Goal: Check status: Check status

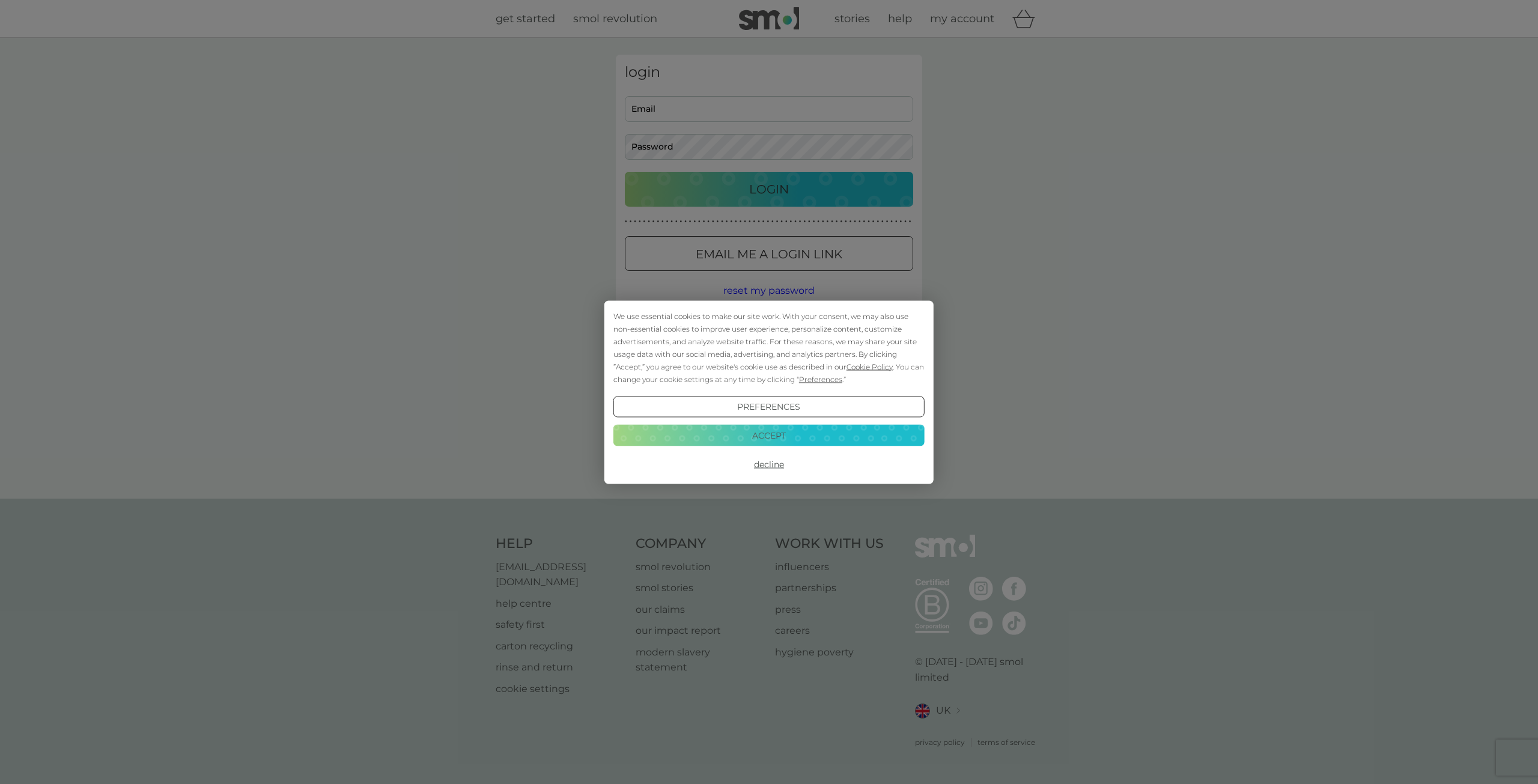
type input "[EMAIL_ADDRESS][DOMAIN_NAME]"
click at [847, 430] on button "Accept" at bounding box center [769, 435] width 311 height 22
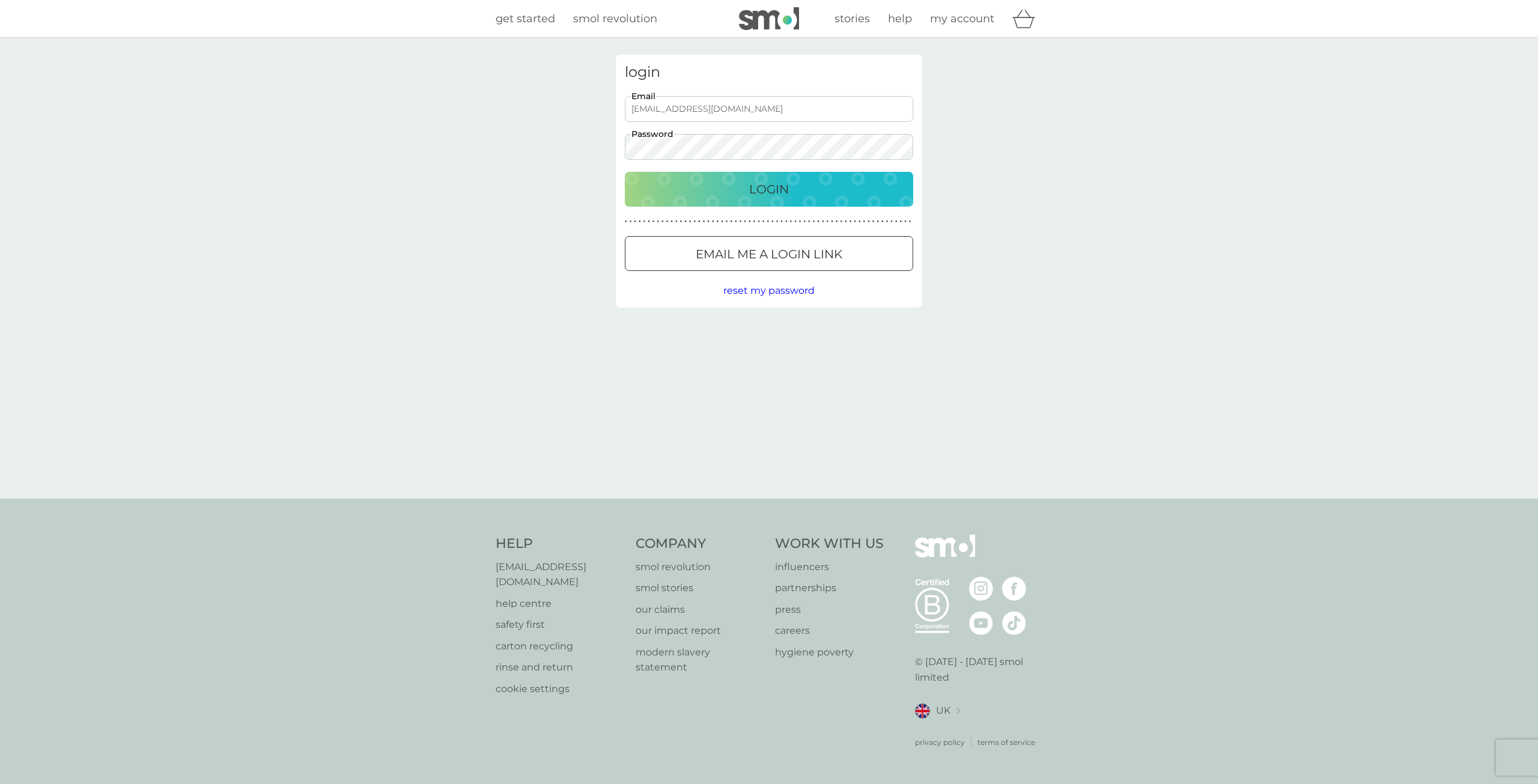
click at [756, 174] on button "Login" at bounding box center [769, 189] width 289 height 35
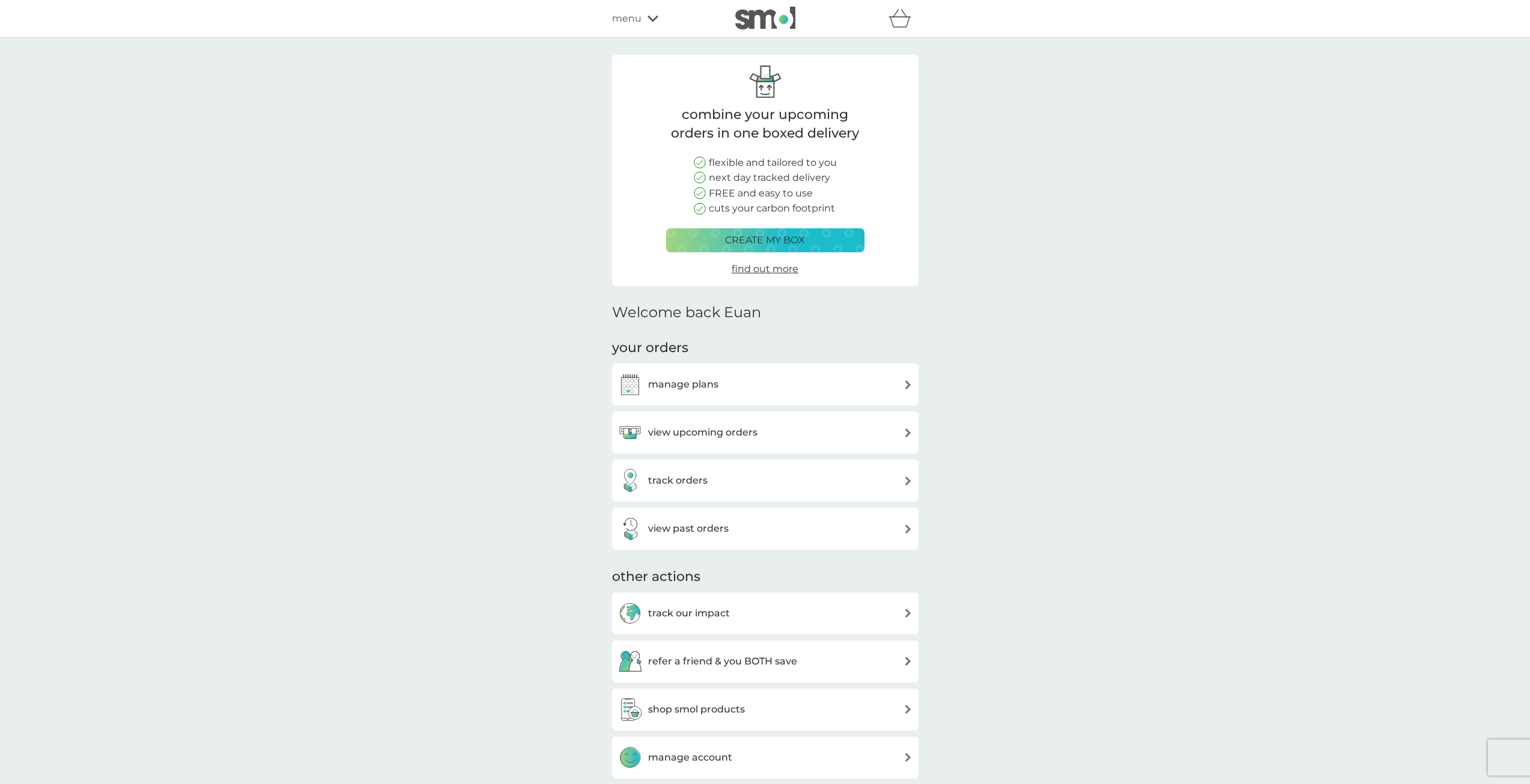
click at [786, 424] on div "view upcoming orders" at bounding box center [765, 432] width 294 height 24
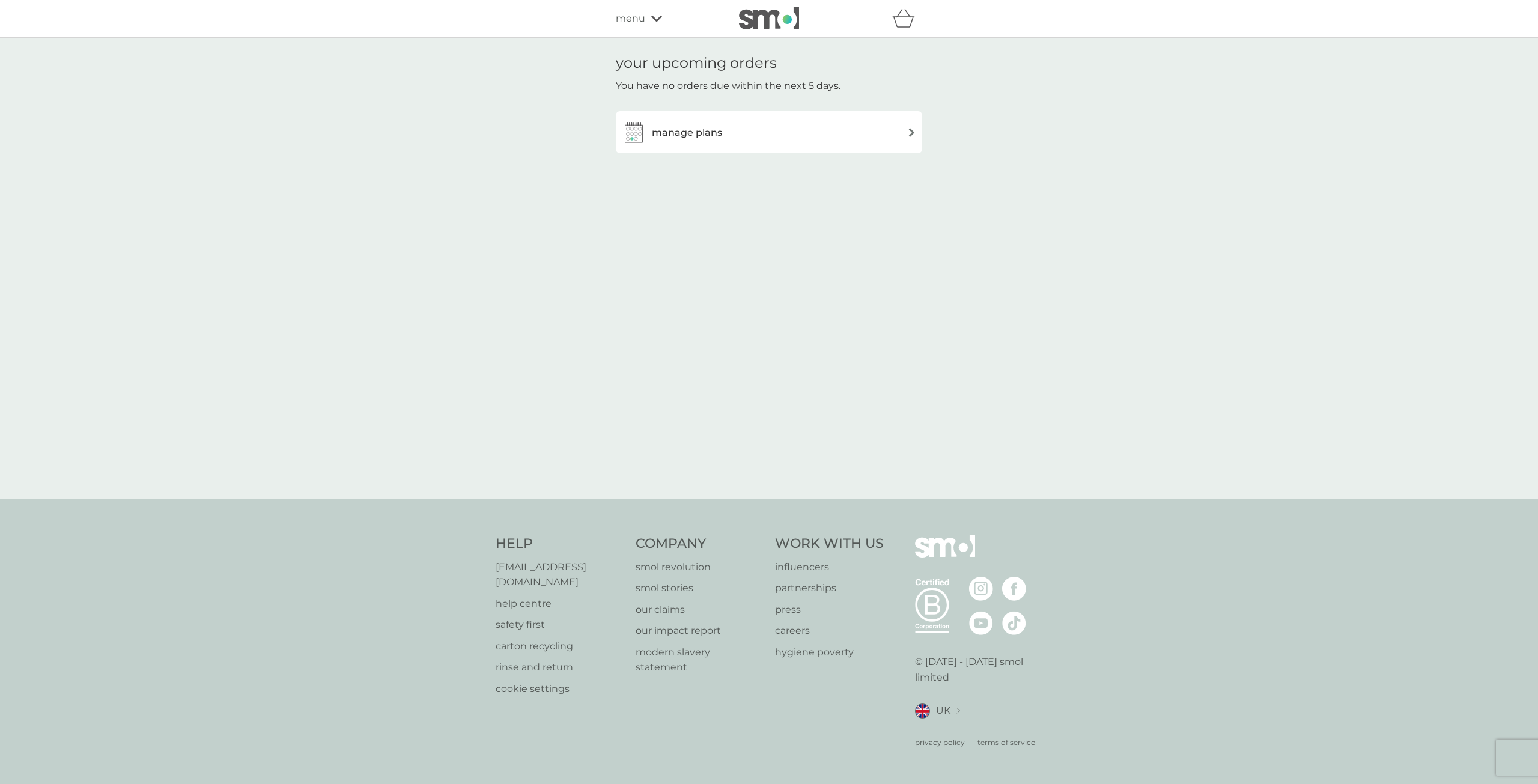
click at [738, 120] on div "manage plans" at bounding box center [769, 132] width 294 height 24
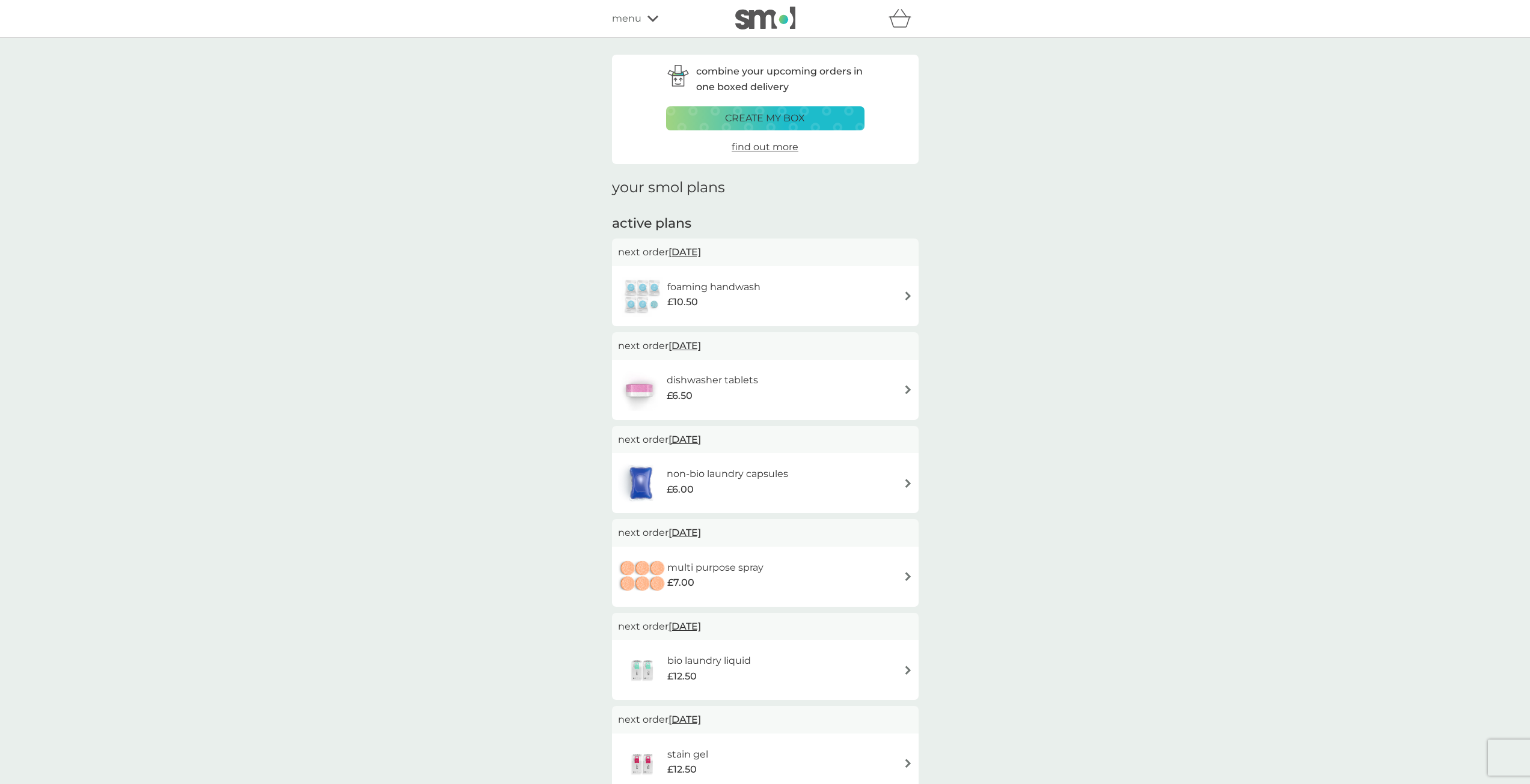
click at [650, 25] on div "menu" at bounding box center [663, 19] width 102 height 15
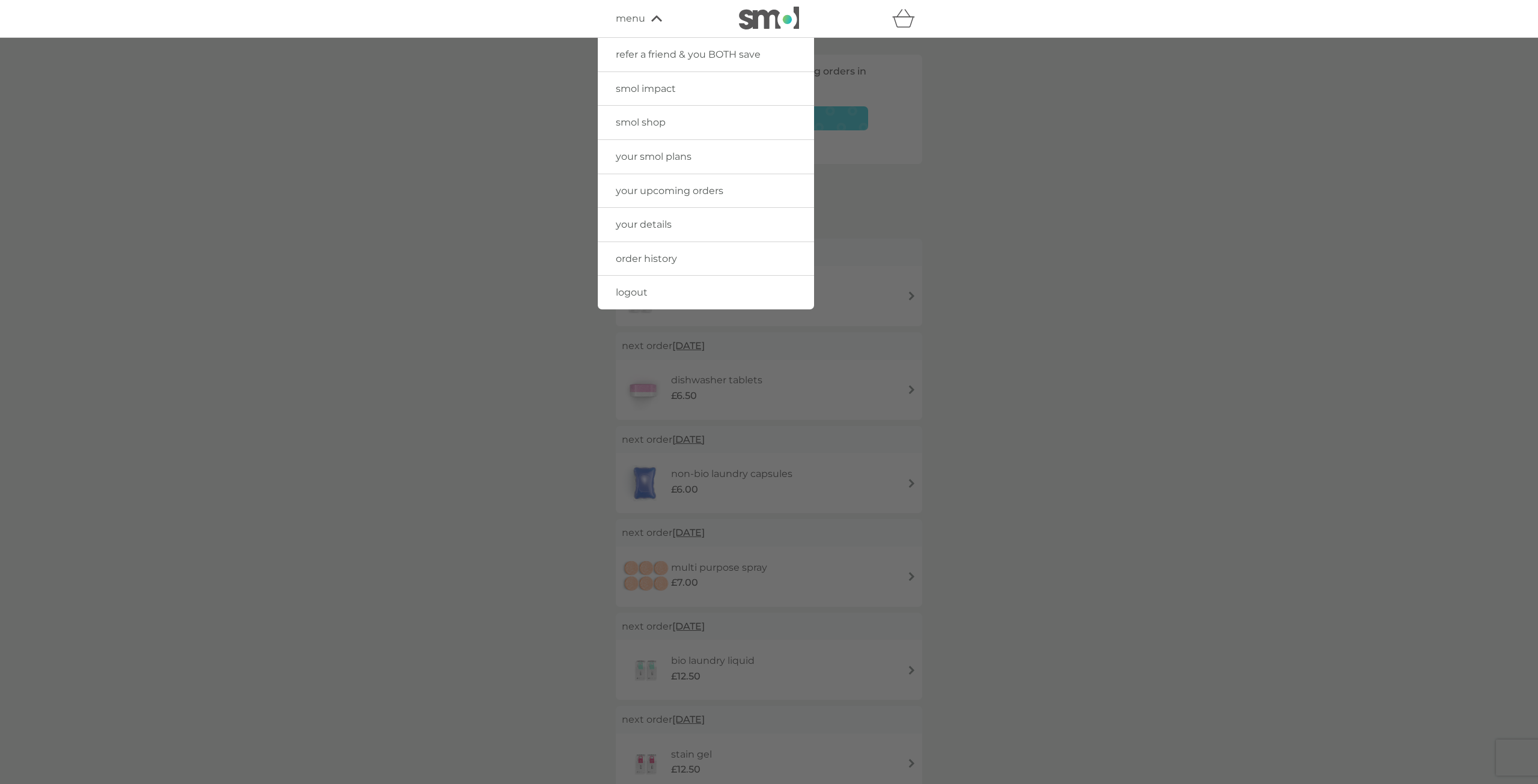
click at [648, 258] on span "order history" at bounding box center [646, 258] width 61 height 11
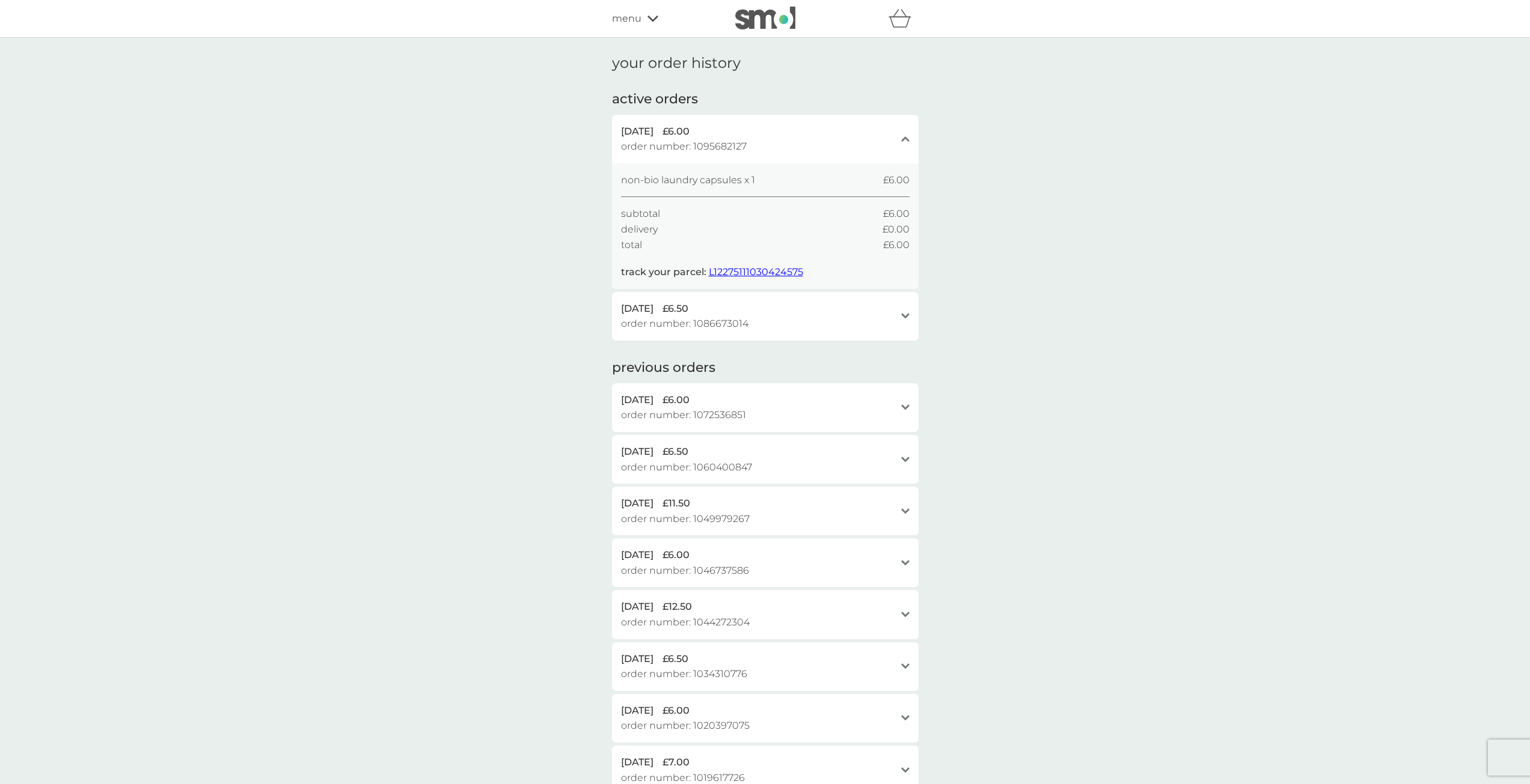
drag, startPoint x: 543, startPoint y: 128, endPoint x: 701, endPoint y: 249, distance: 199.0
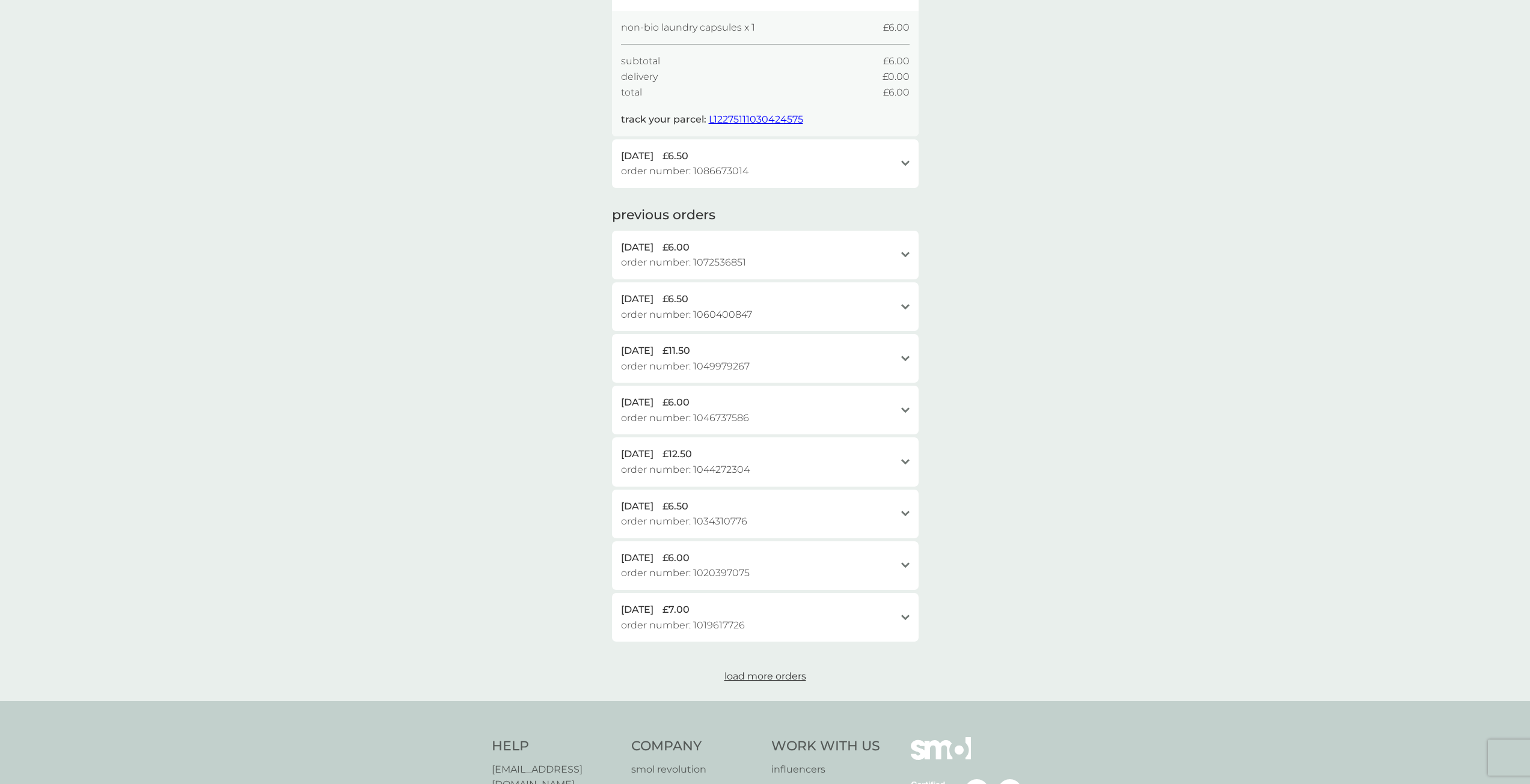
scroll to position [137, 0]
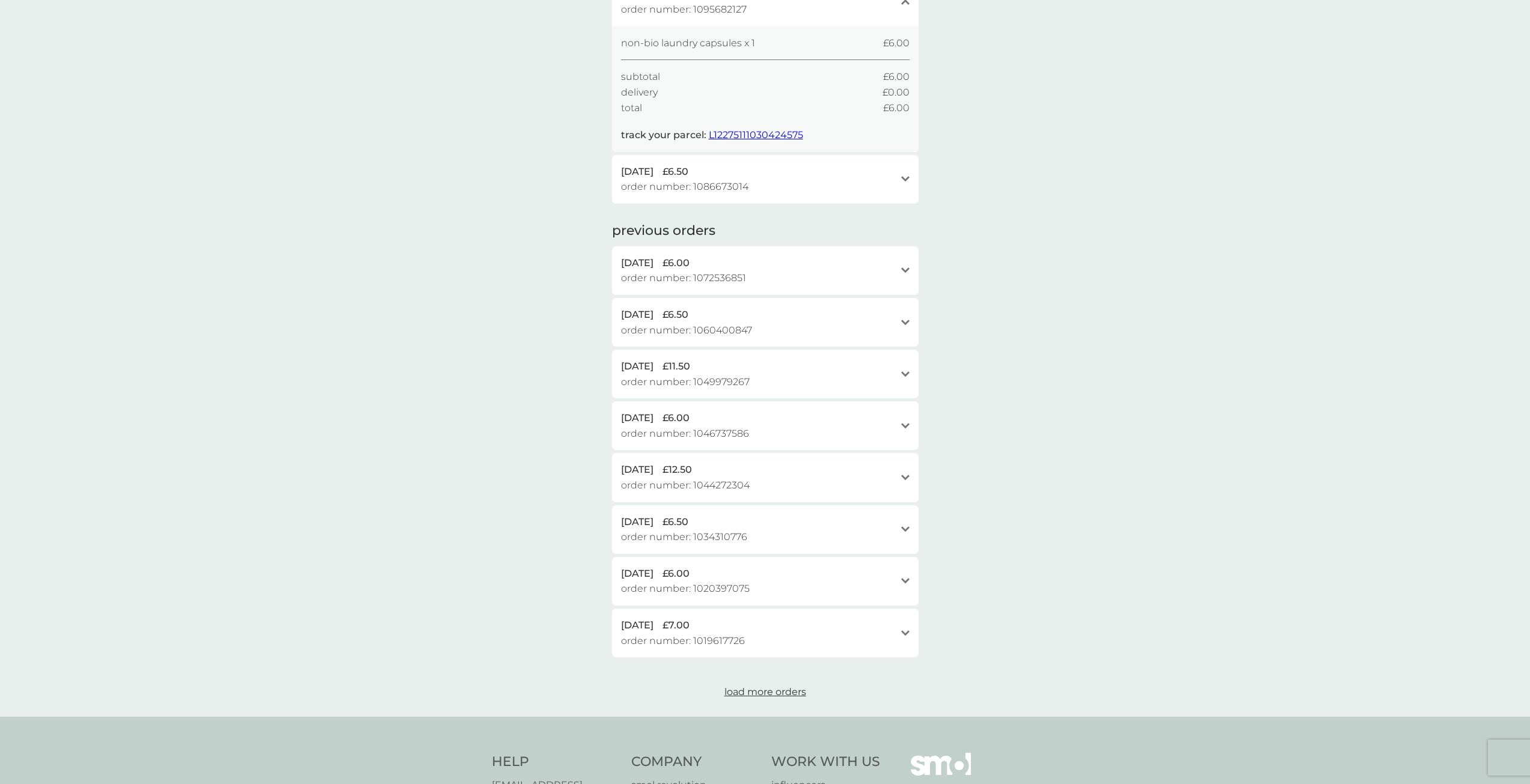
click at [761, 145] on div "non-bio laundry capsules x 1 £6.00 subtotal £6.00 delivery £0.00 total £6.00 tr…" at bounding box center [765, 89] width 307 height 125
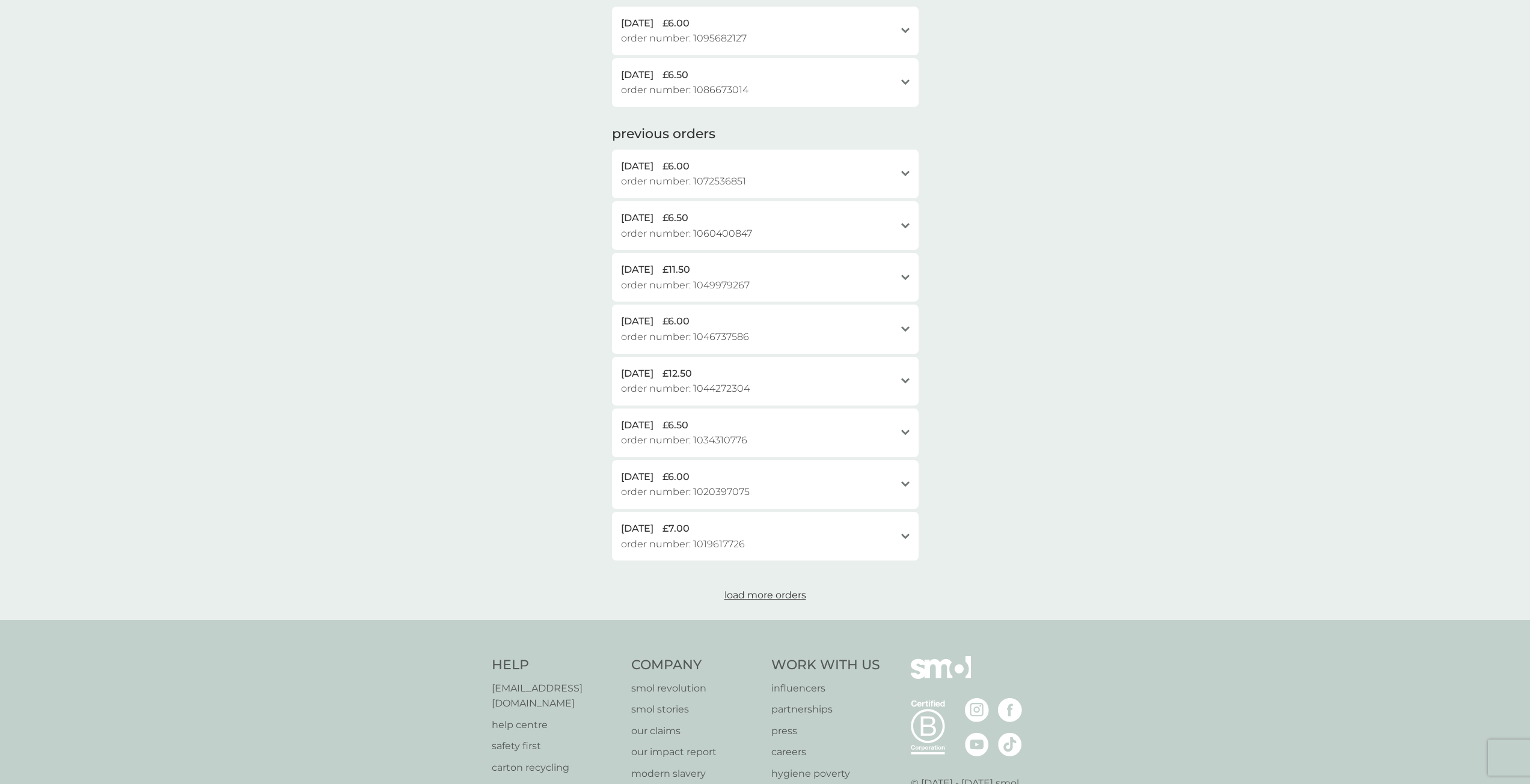
scroll to position [0, 0]
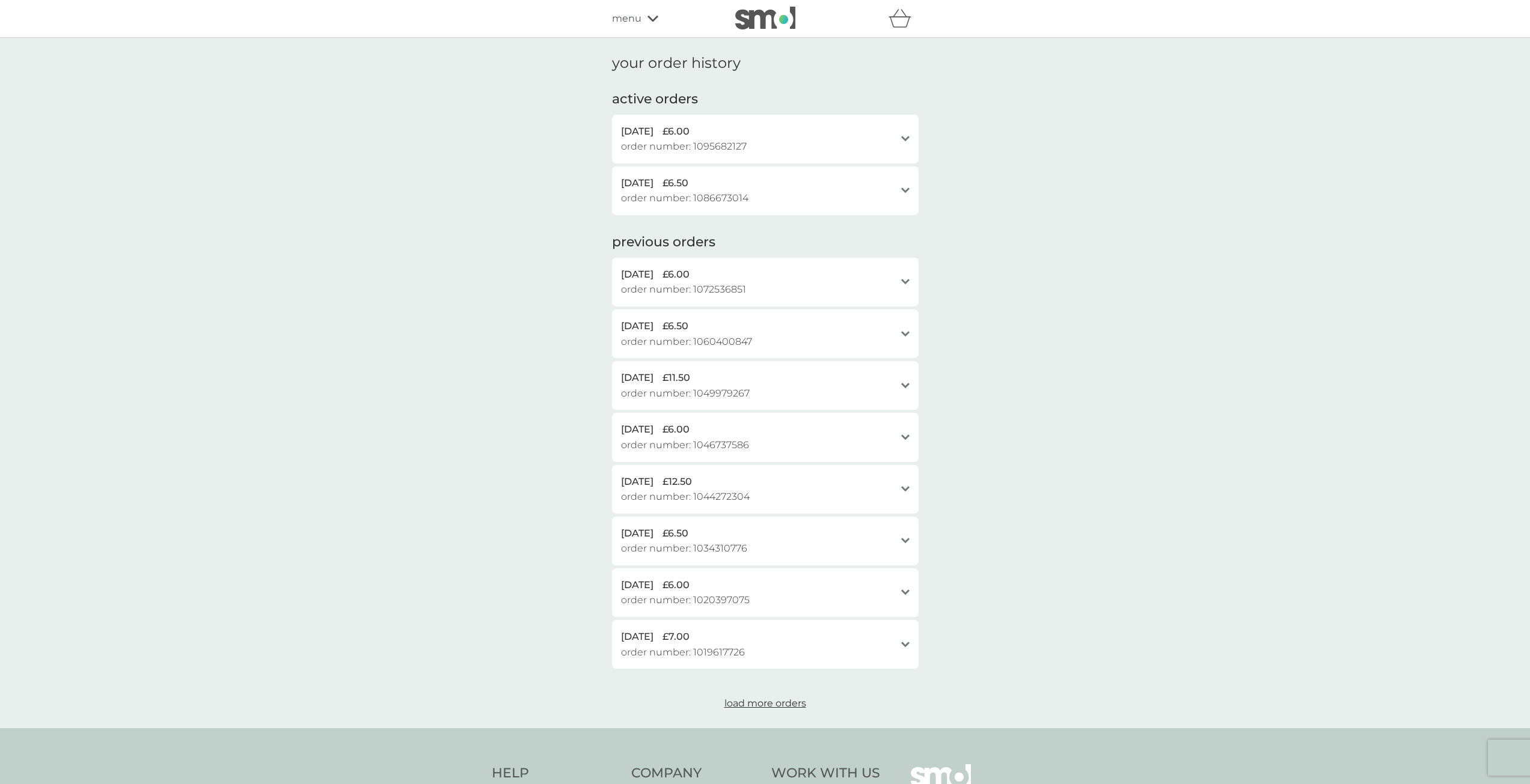
click at [762, 145] on div "2 Sep 2025 £6.00 order number: 1095682127" at bounding box center [757, 139] width 274 height 31
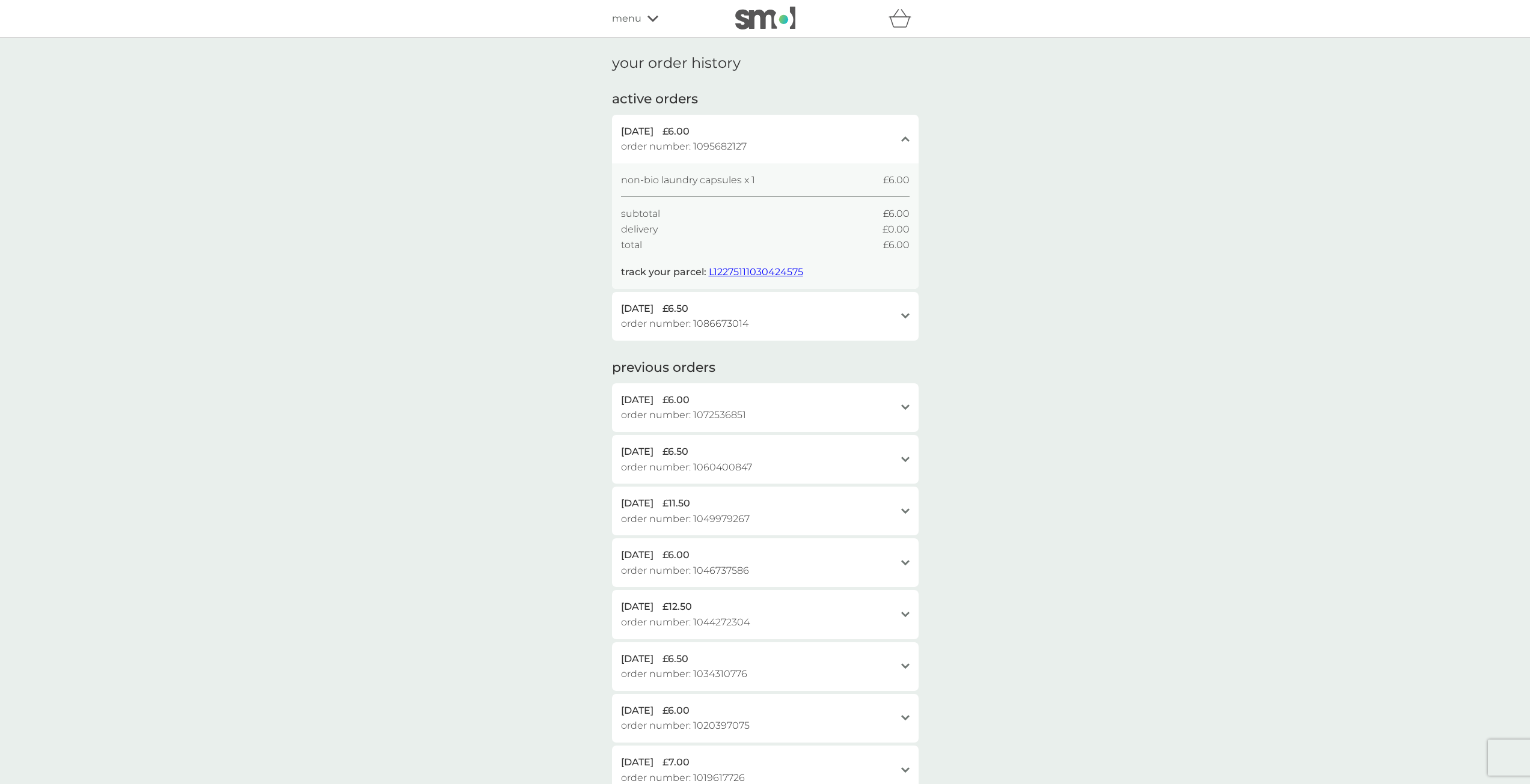
click at [731, 271] on span "L12275111030424575" at bounding box center [755, 272] width 95 height 11
